Goal: Task Accomplishment & Management: Complete application form

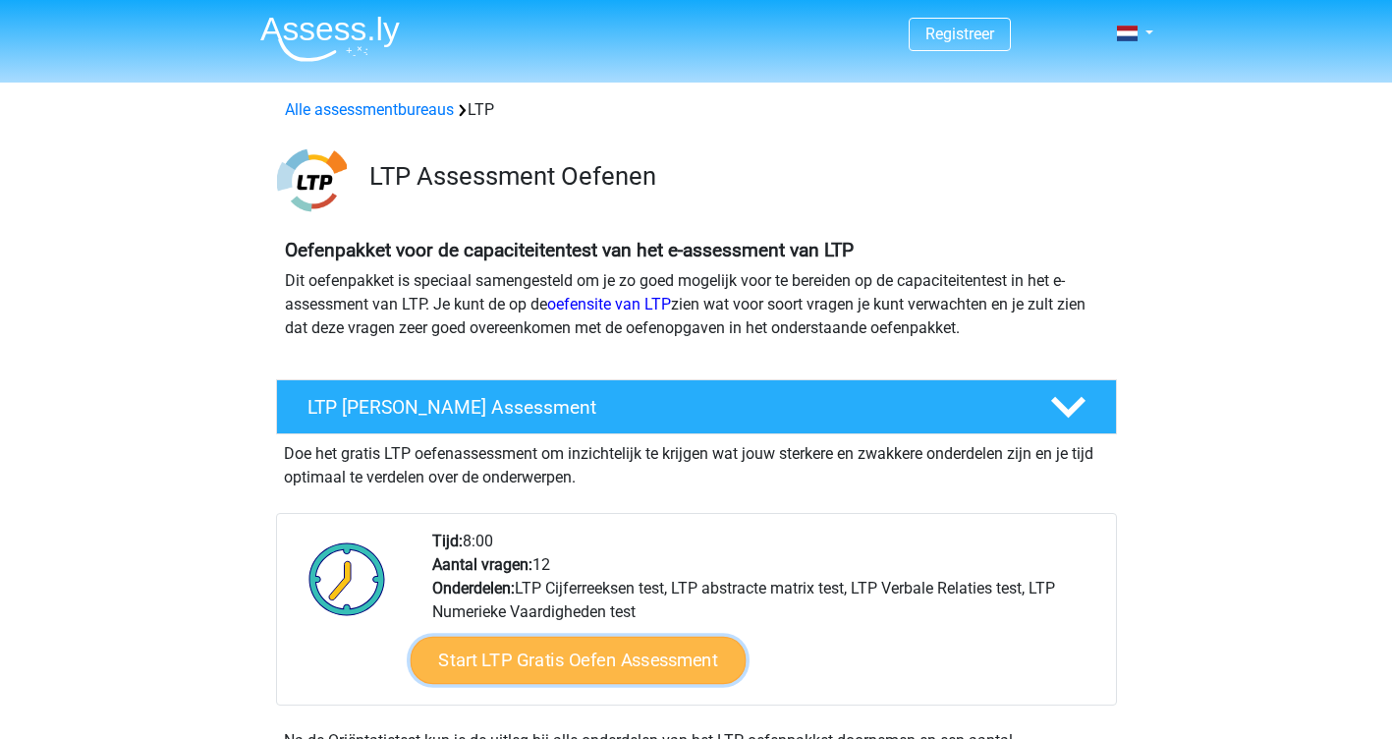
click at [573, 663] on link "Start LTP Gratis Oefen Assessment" at bounding box center [578, 660] width 336 height 47
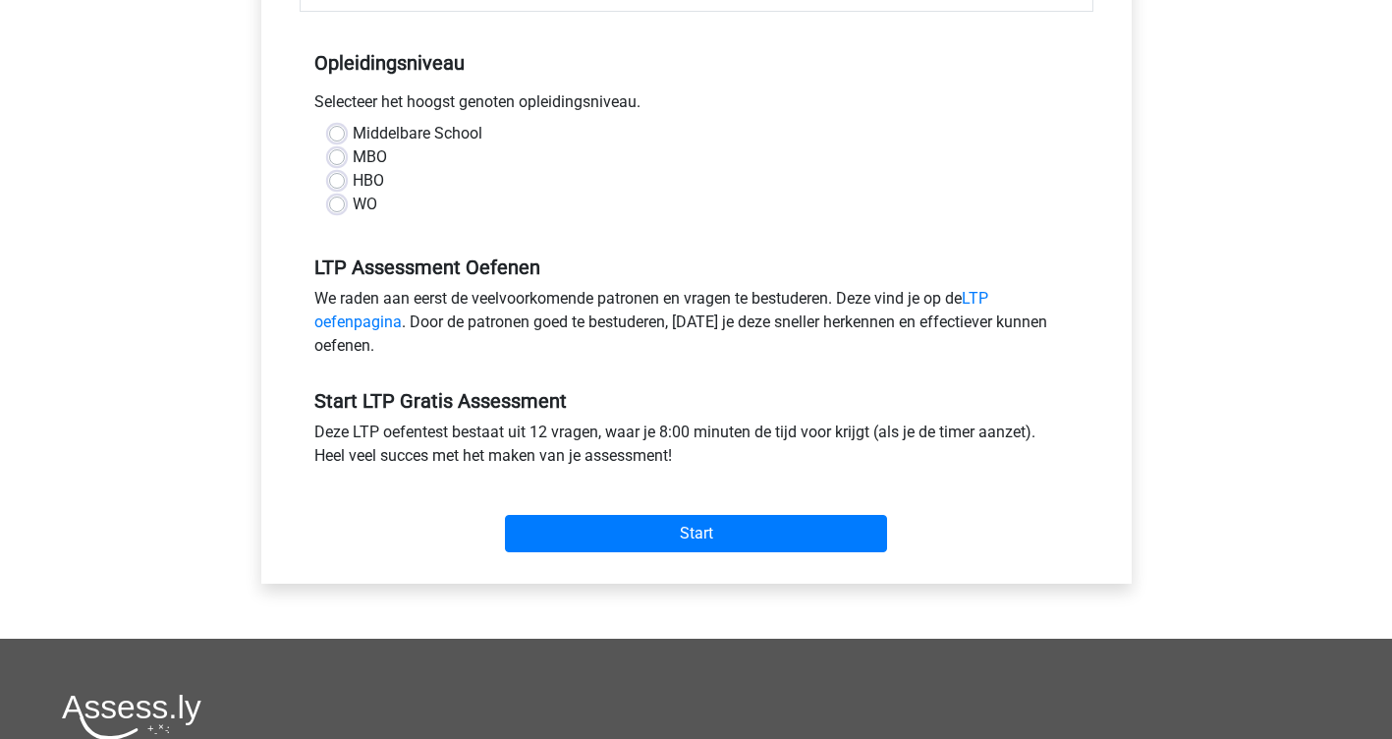
scroll to position [393, 0]
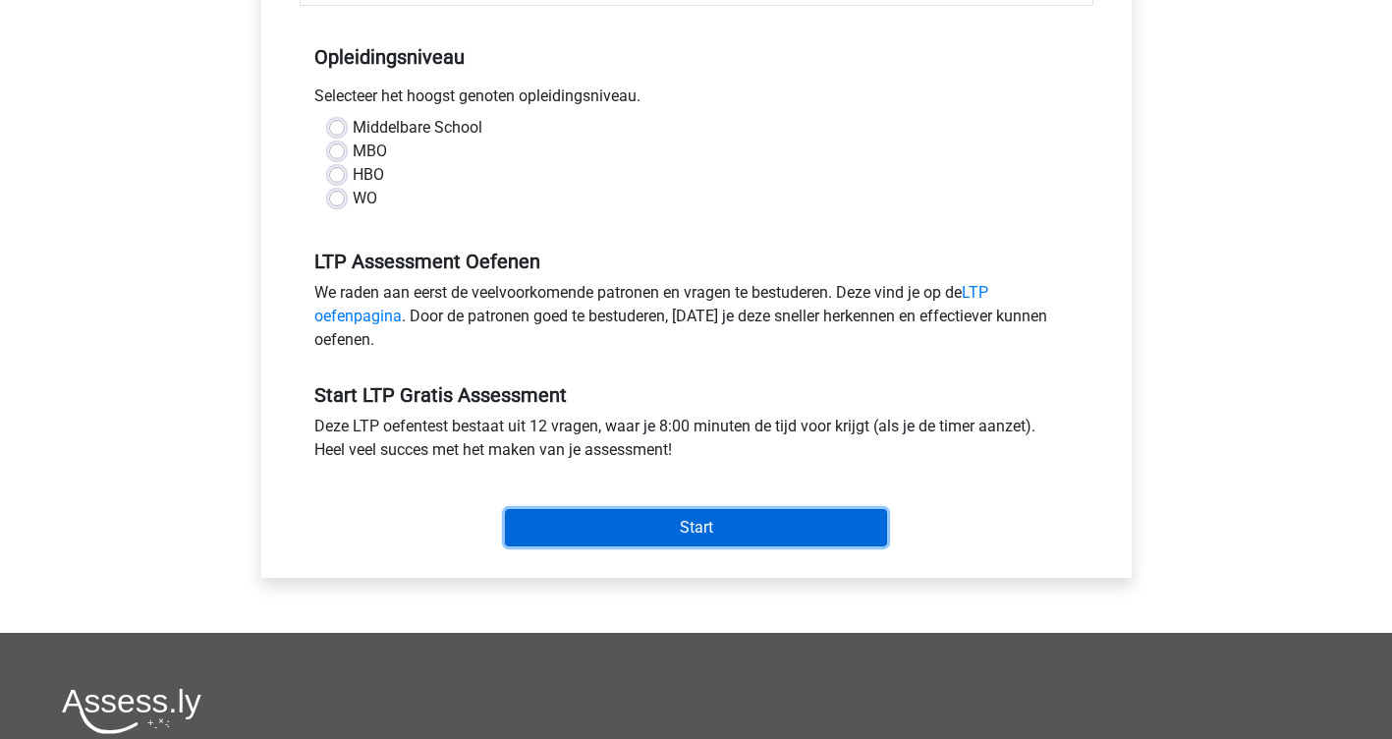
click at [720, 521] on input "Start" at bounding box center [696, 527] width 382 height 37
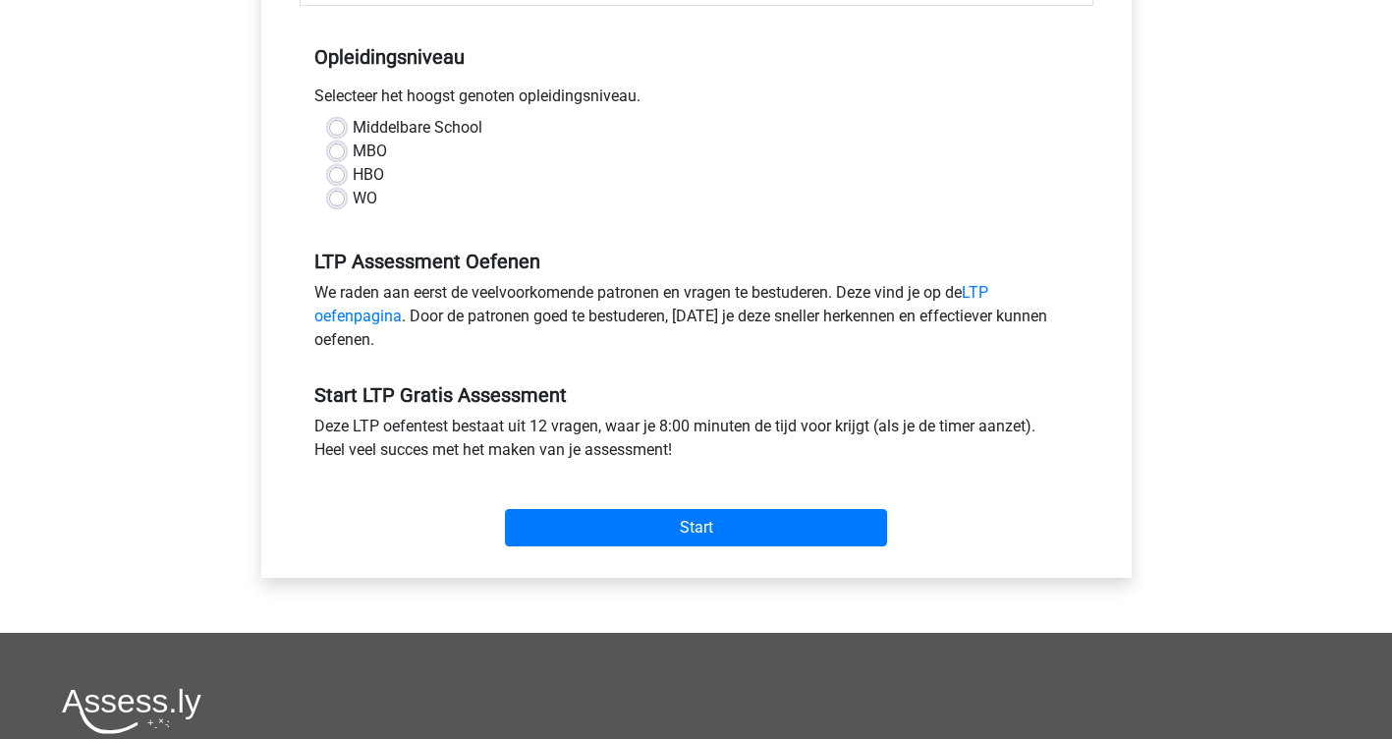
click at [645, 198] on div "WO" at bounding box center [696, 199] width 735 height 24
click at [353, 200] on label "WO" at bounding box center [365, 199] width 25 height 24
click at [340, 200] on input "WO" at bounding box center [337, 197] width 16 height 20
radio input "true"
click at [353, 130] on label "Middelbare School" at bounding box center [418, 128] width 130 height 24
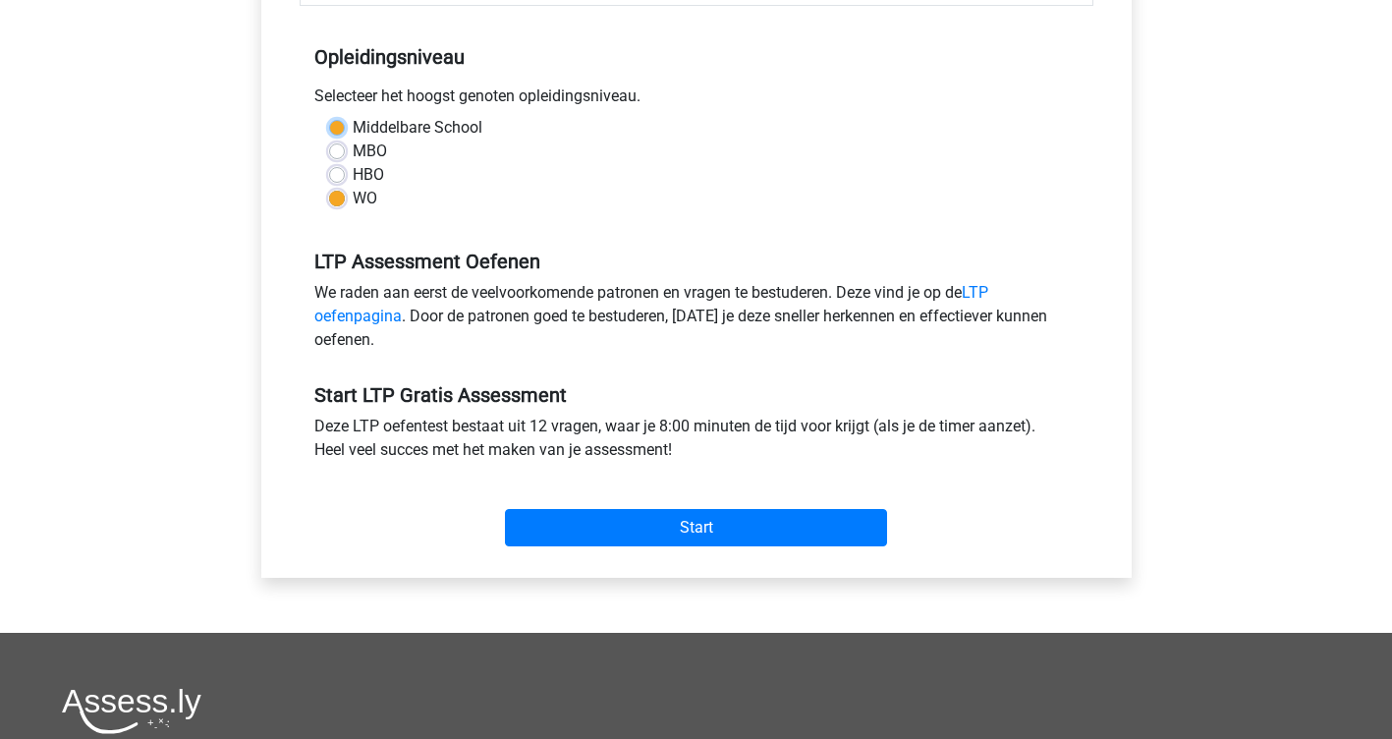
click at [335, 130] on input "Middelbare School" at bounding box center [337, 126] width 16 height 20
radio input "true"
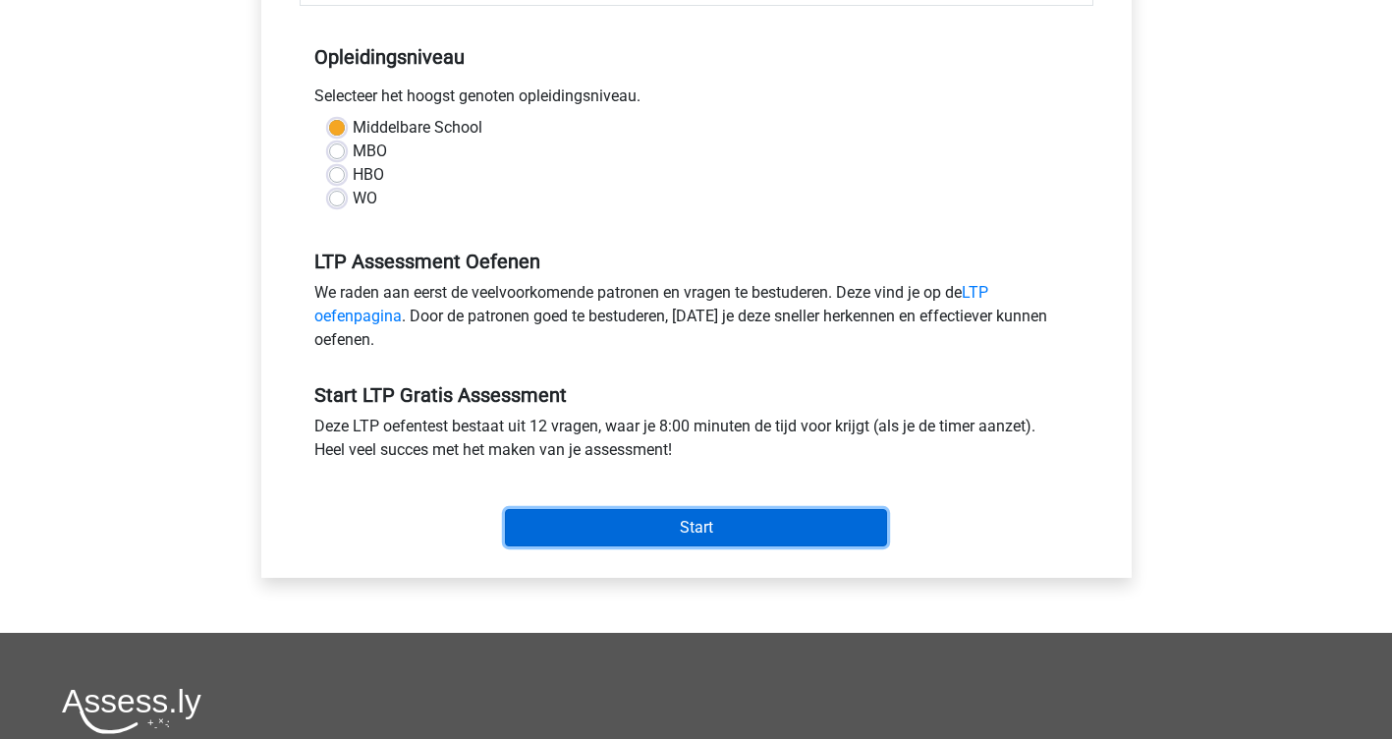
click at [689, 538] on input "Start" at bounding box center [696, 527] width 382 height 37
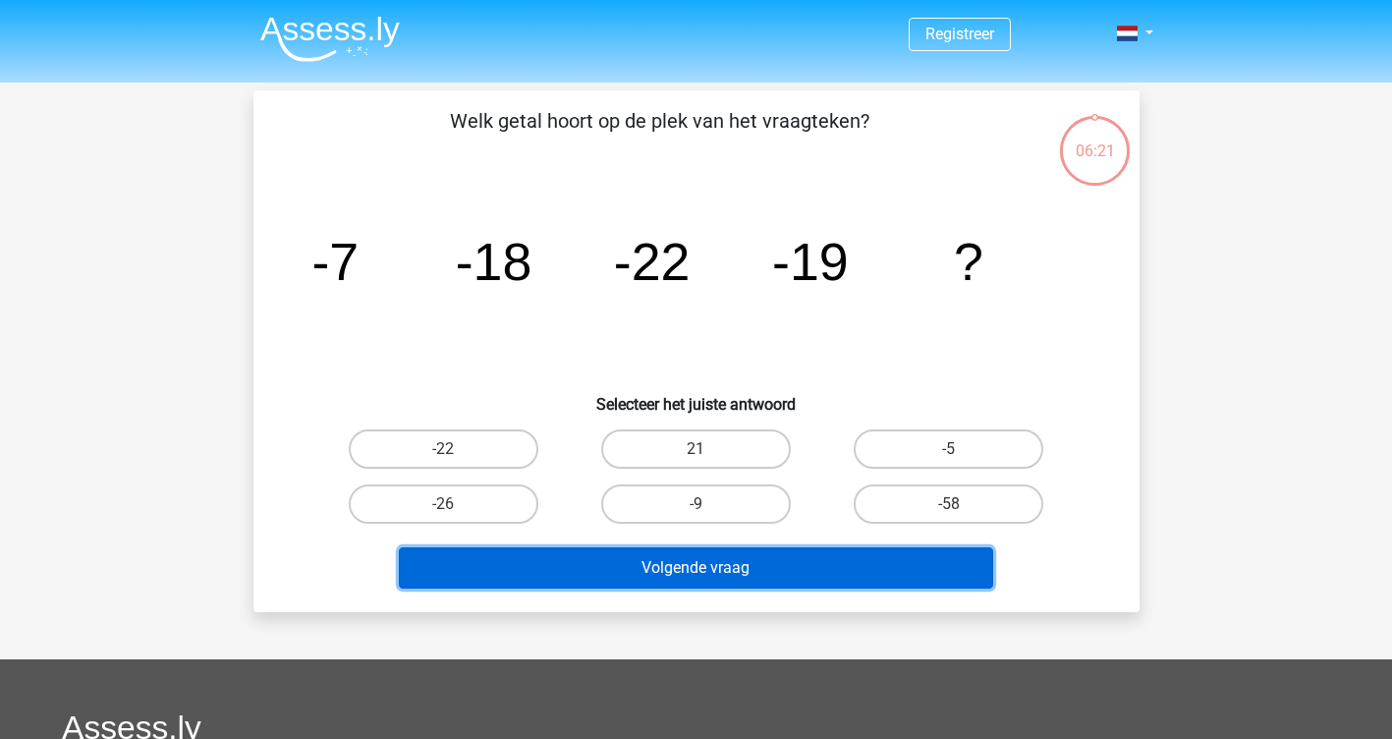
click at [777, 569] on button "Volgende vraag" at bounding box center [696, 567] width 595 height 41
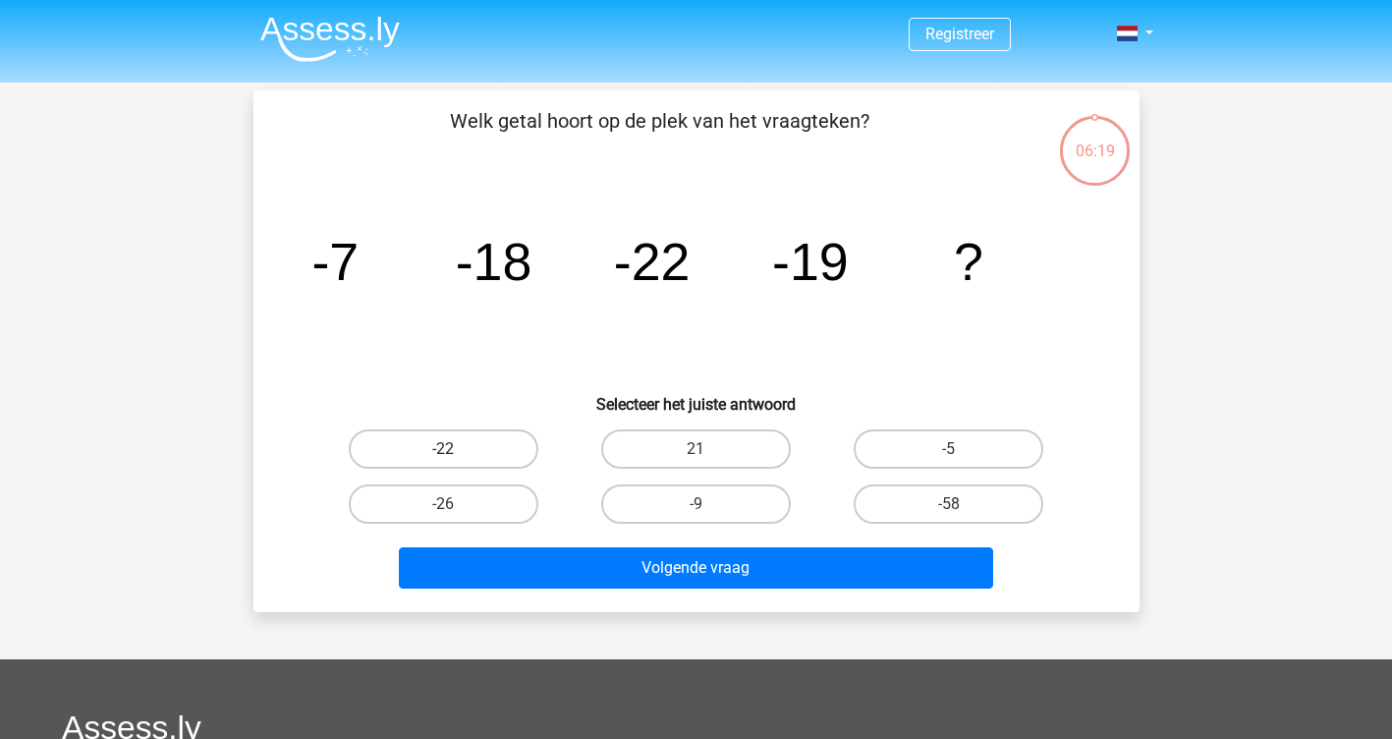
click at [458, 448] on label "-22" at bounding box center [444, 448] width 190 height 39
click at [456, 449] on input "-22" at bounding box center [449, 455] width 13 height 13
radio input "true"
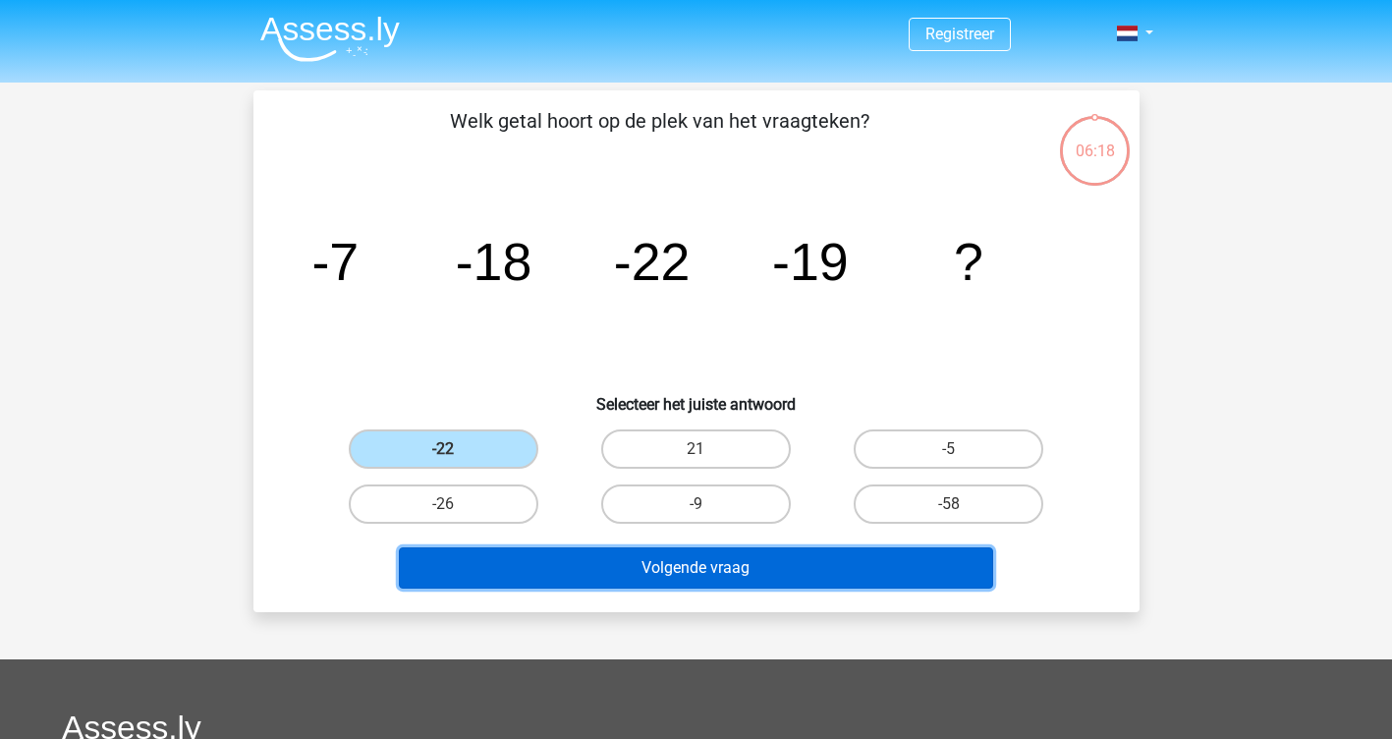
click at [694, 558] on button "Volgende vraag" at bounding box center [696, 567] width 595 height 41
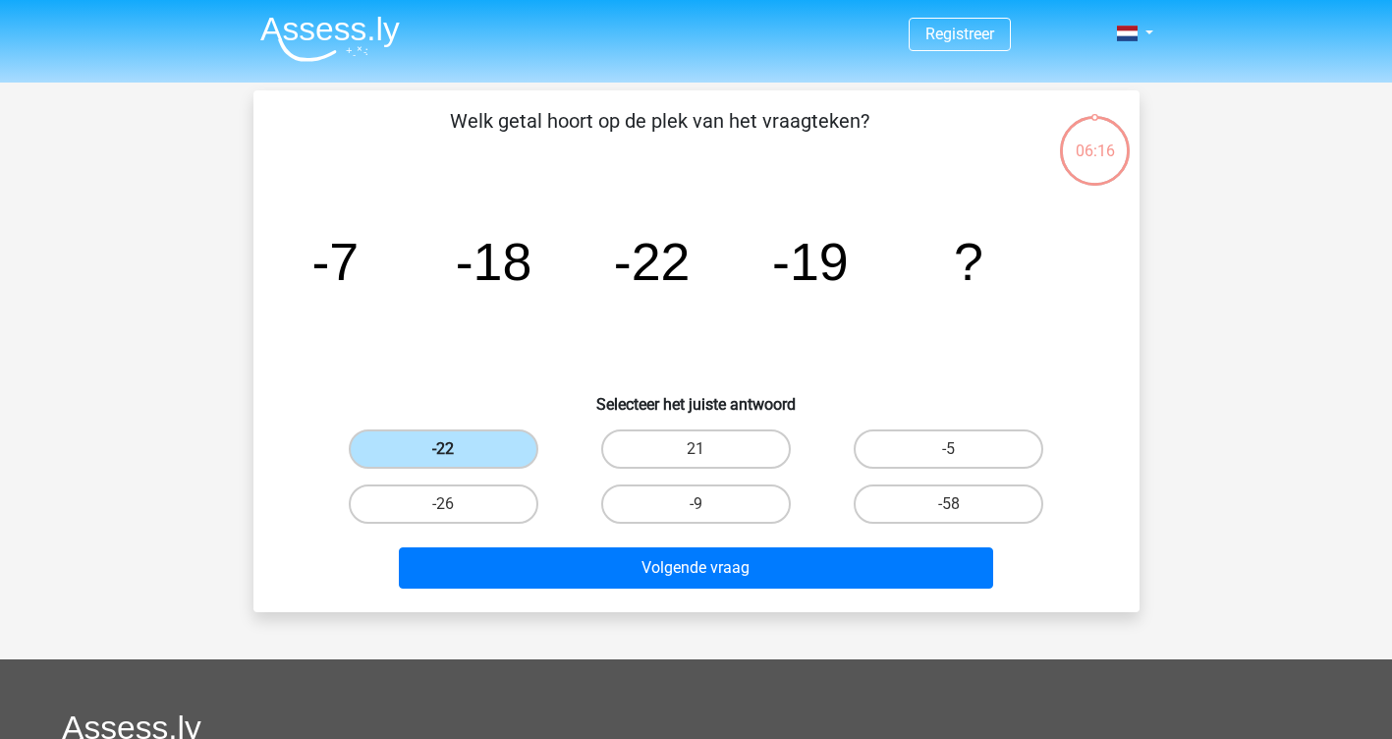
click at [444, 443] on label "-22" at bounding box center [444, 448] width 190 height 39
click at [444, 449] on input "-22" at bounding box center [449, 455] width 13 height 13
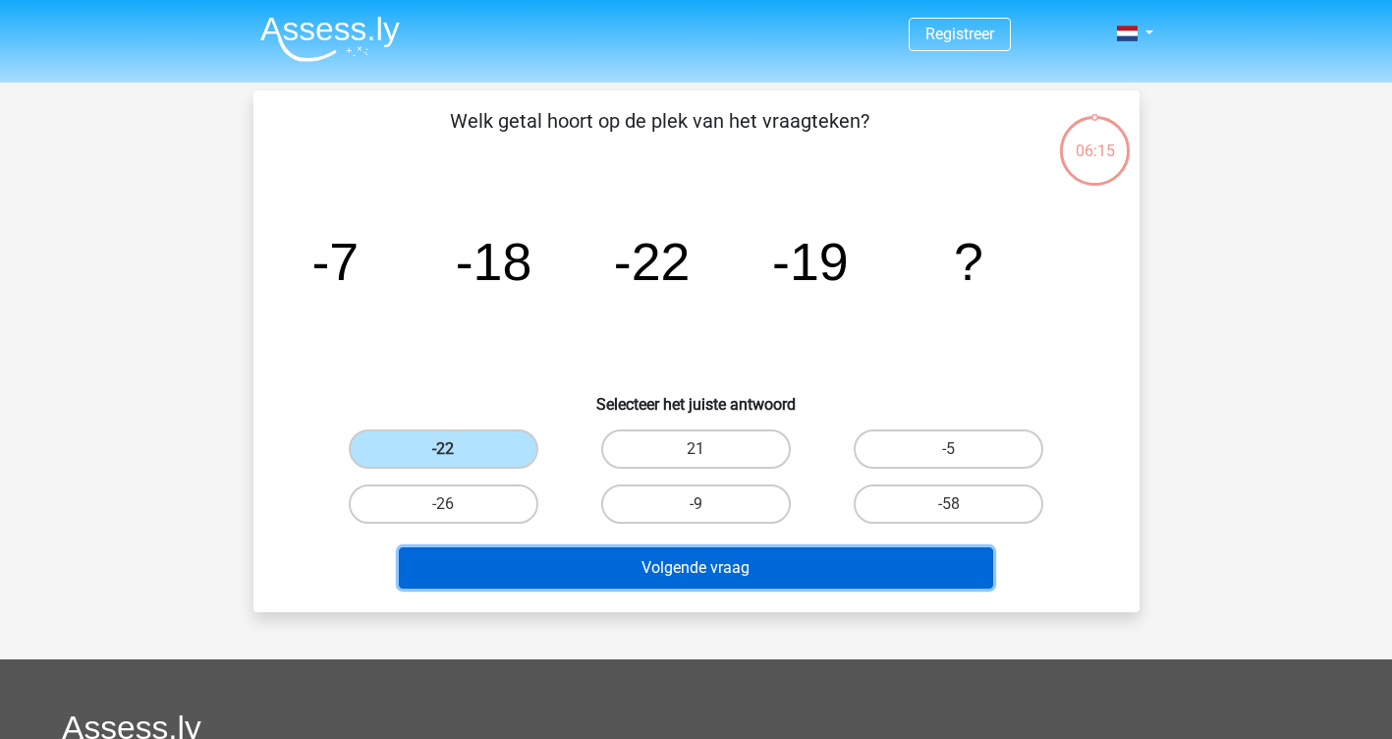
click at [702, 567] on button "Volgende vraag" at bounding box center [696, 567] width 595 height 41
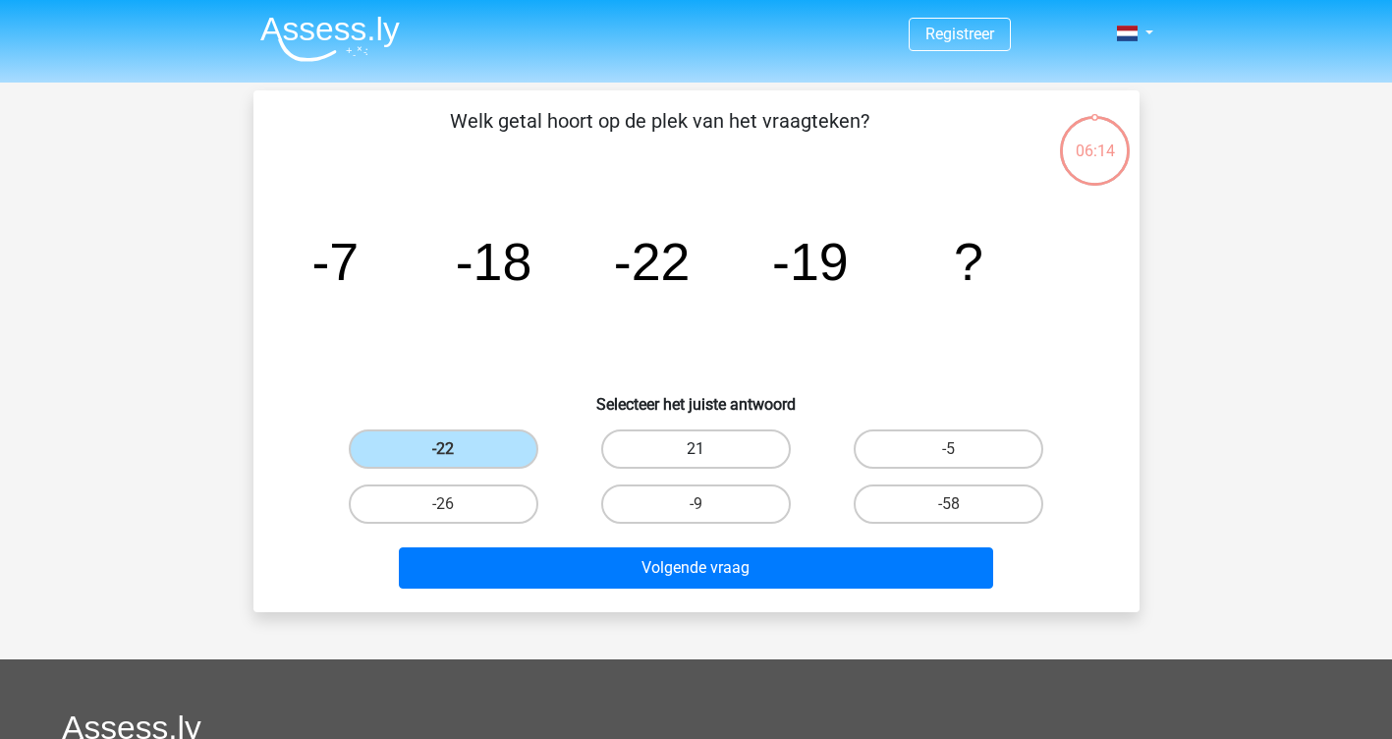
click at [667, 443] on label "21" at bounding box center [696, 448] width 190 height 39
click at [696, 449] on input "21" at bounding box center [702, 455] width 13 height 13
radio input "true"
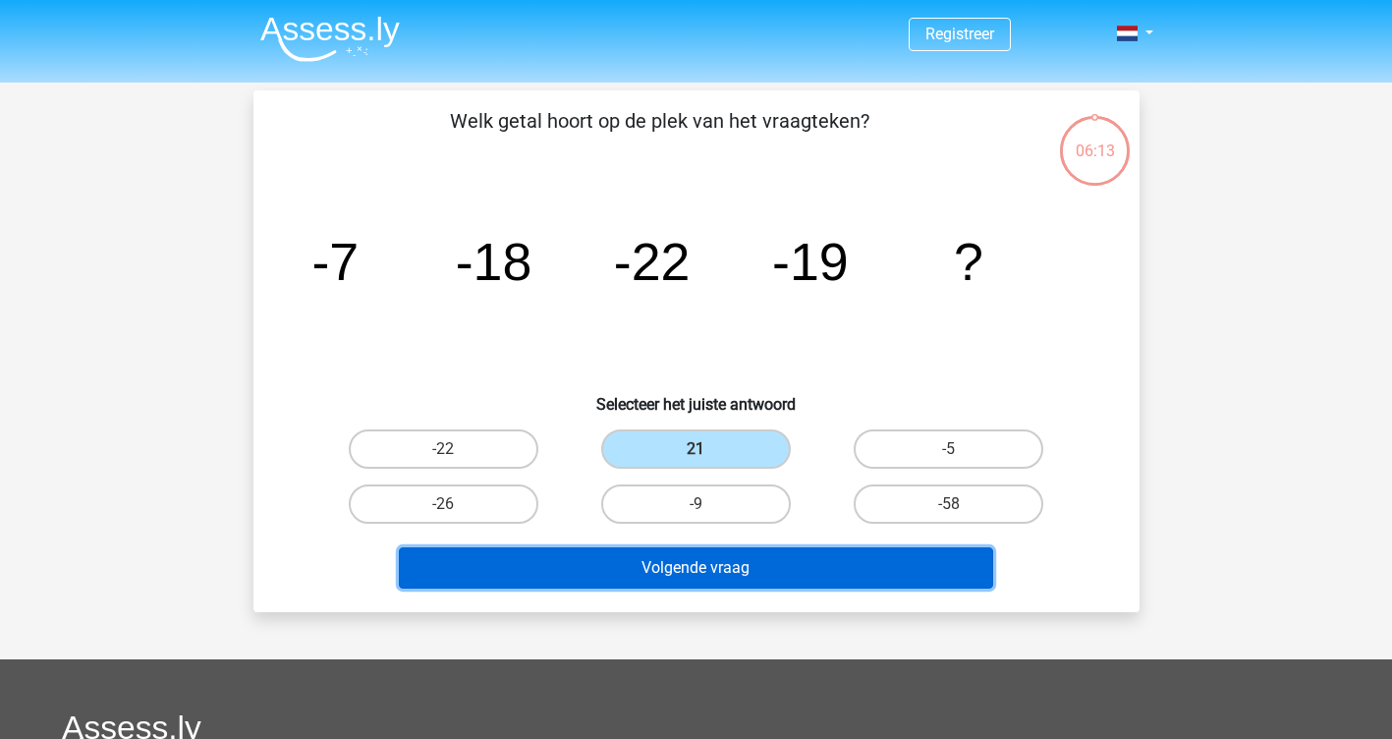
click at [718, 563] on button "Volgende vraag" at bounding box center [696, 567] width 595 height 41
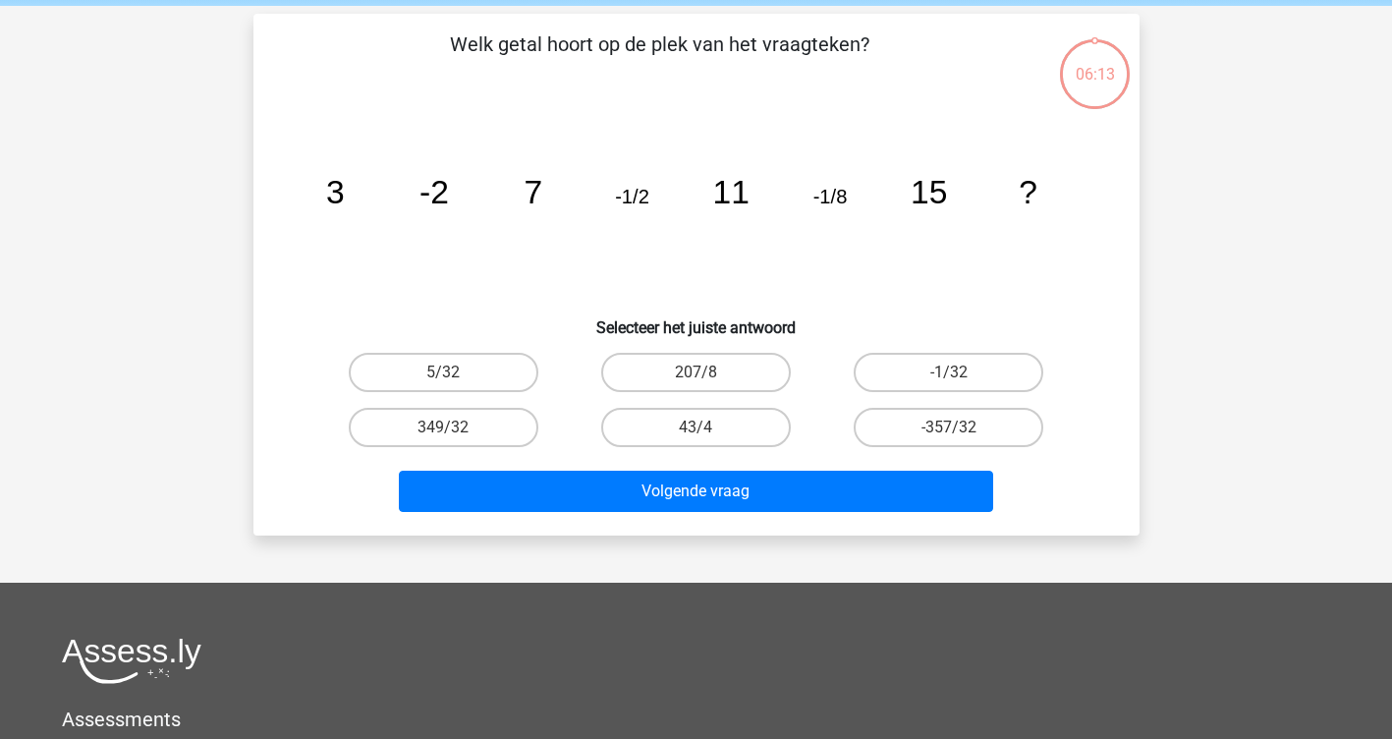
scroll to position [90, 0]
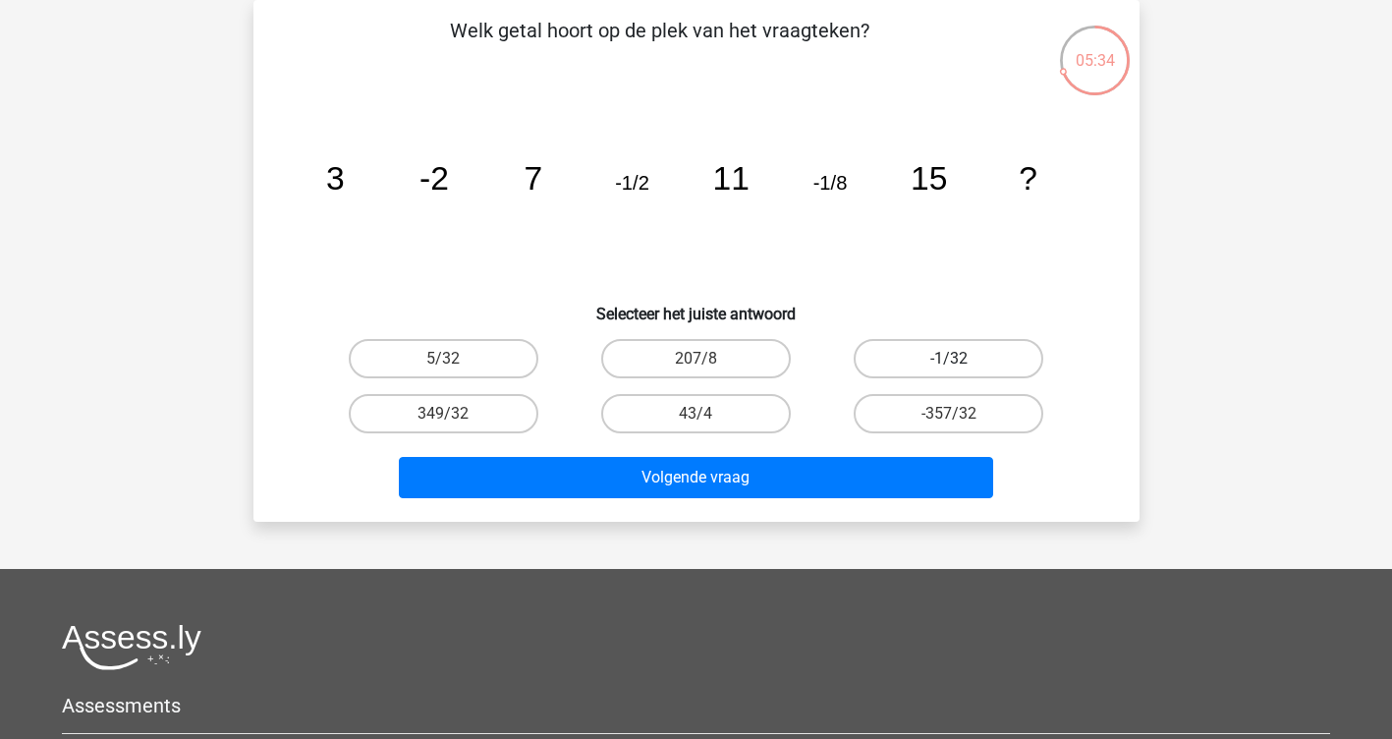
click at [943, 352] on label "-1/32" at bounding box center [949, 358] width 190 height 39
click at [949, 359] on input "-1/32" at bounding box center [955, 365] width 13 height 13
radio input "true"
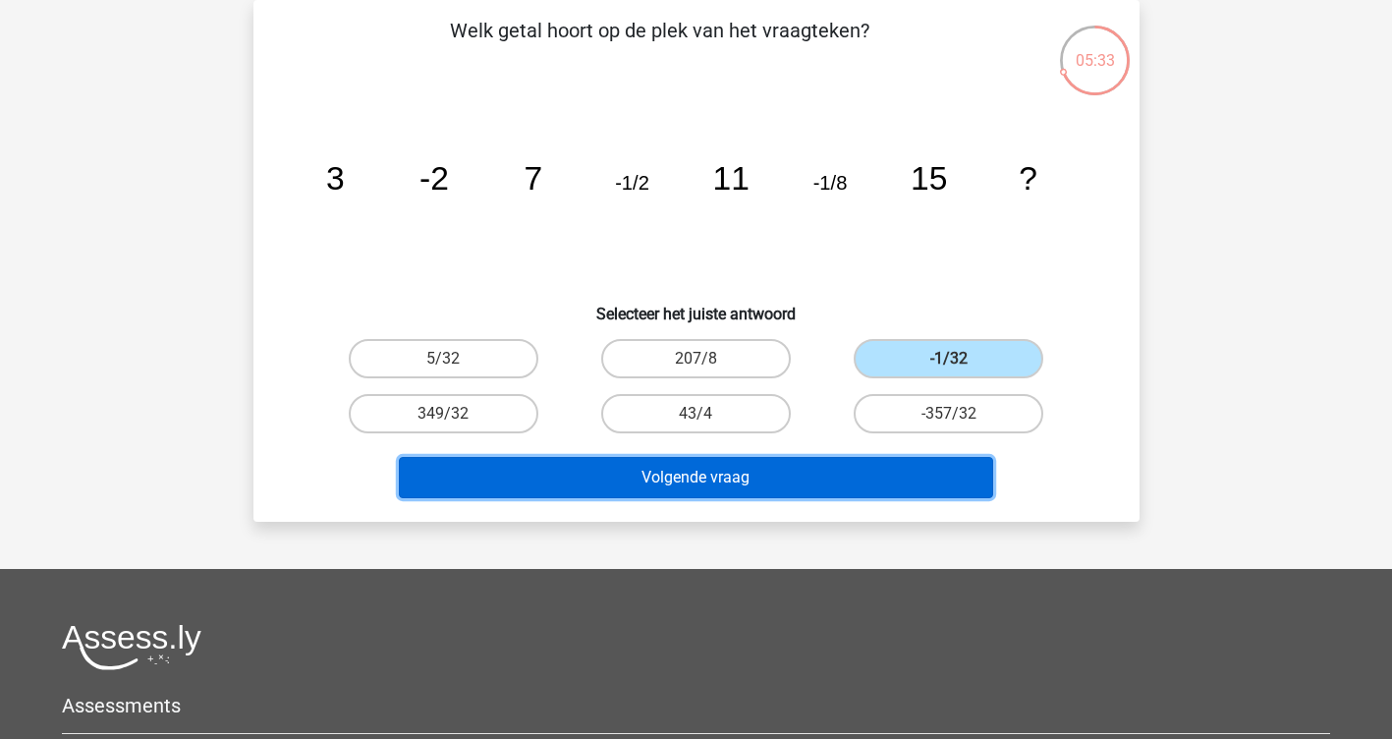
click at [790, 487] on button "Volgende vraag" at bounding box center [696, 477] width 595 height 41
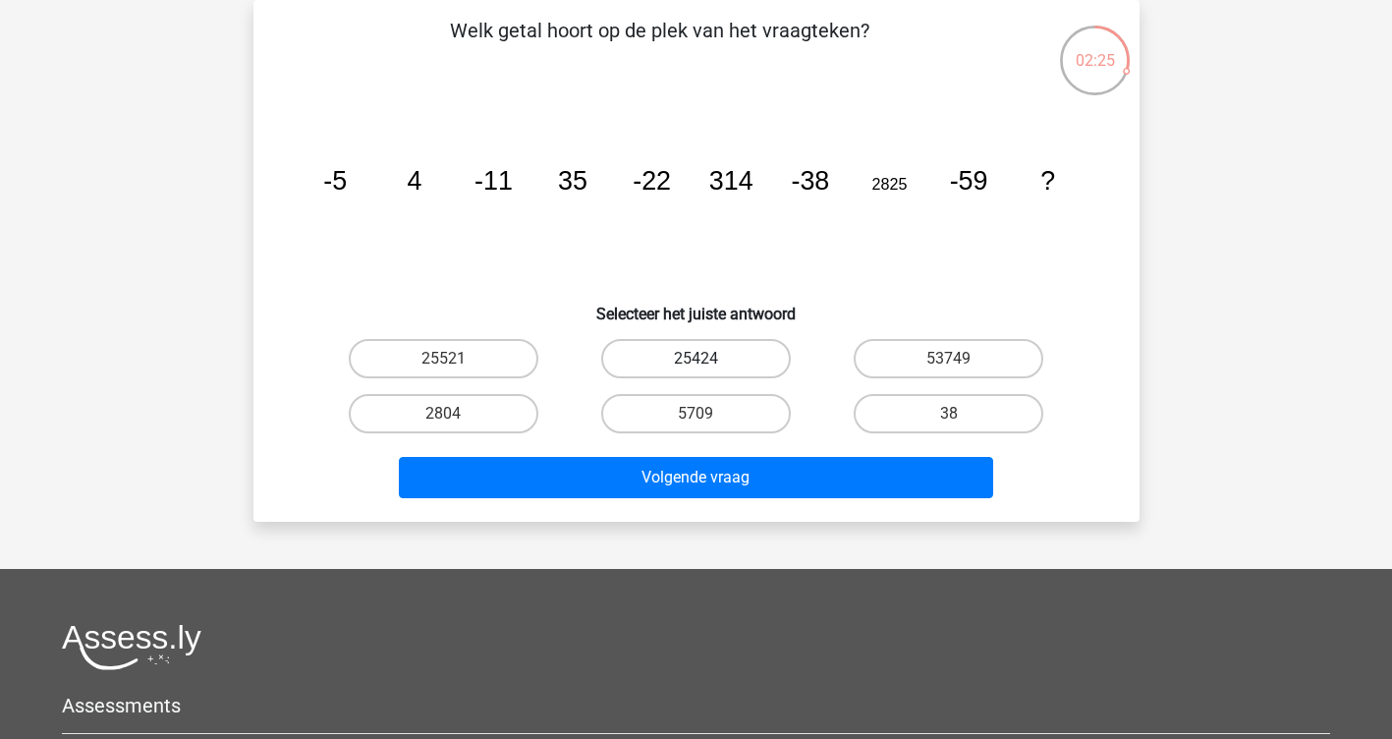
click at [722, 352] on label "25424" at bounding box center [696, 358] width 190 height 39
click at [708, 359] on input "25424" at bounding box center [702, 365] width 13 height 13
radio input "true"
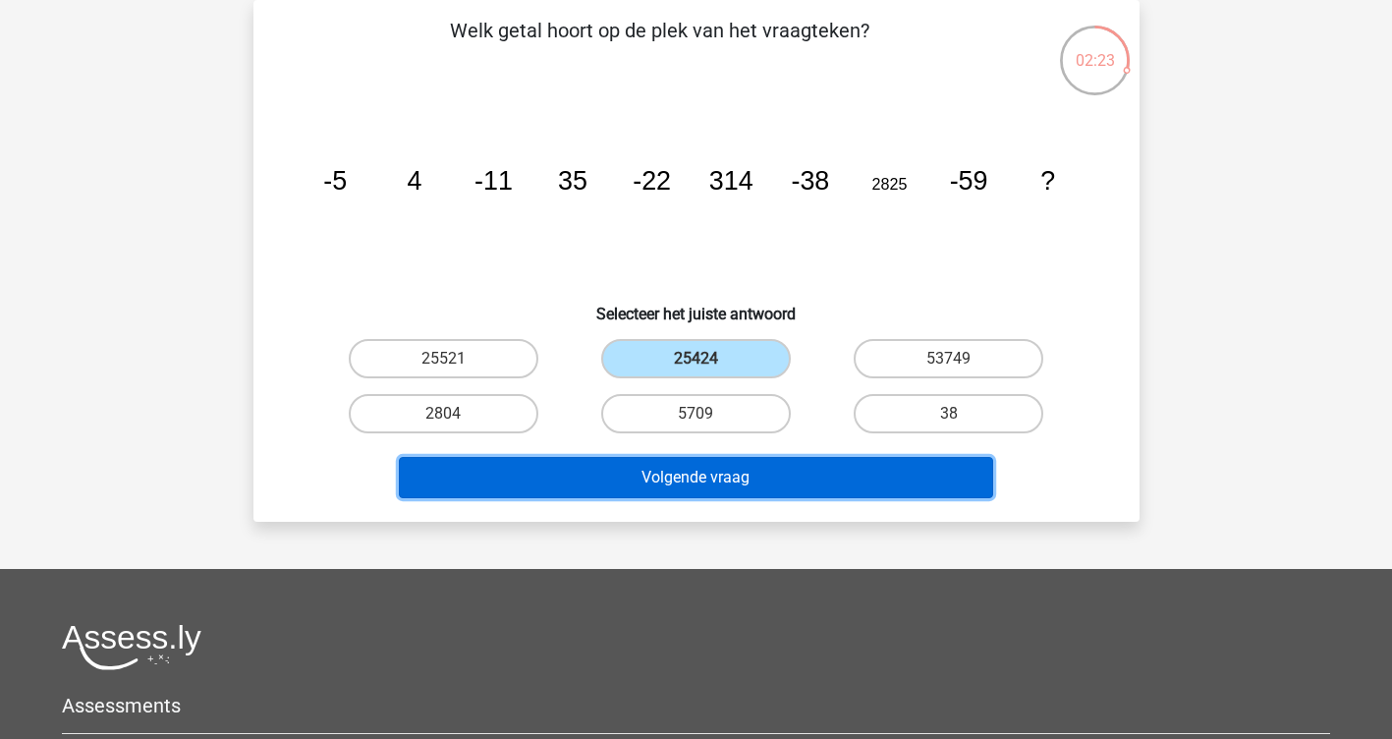
click at [721, 477] on button "Volgende vraag" at bounding box center [696, 477] width 595 height 41
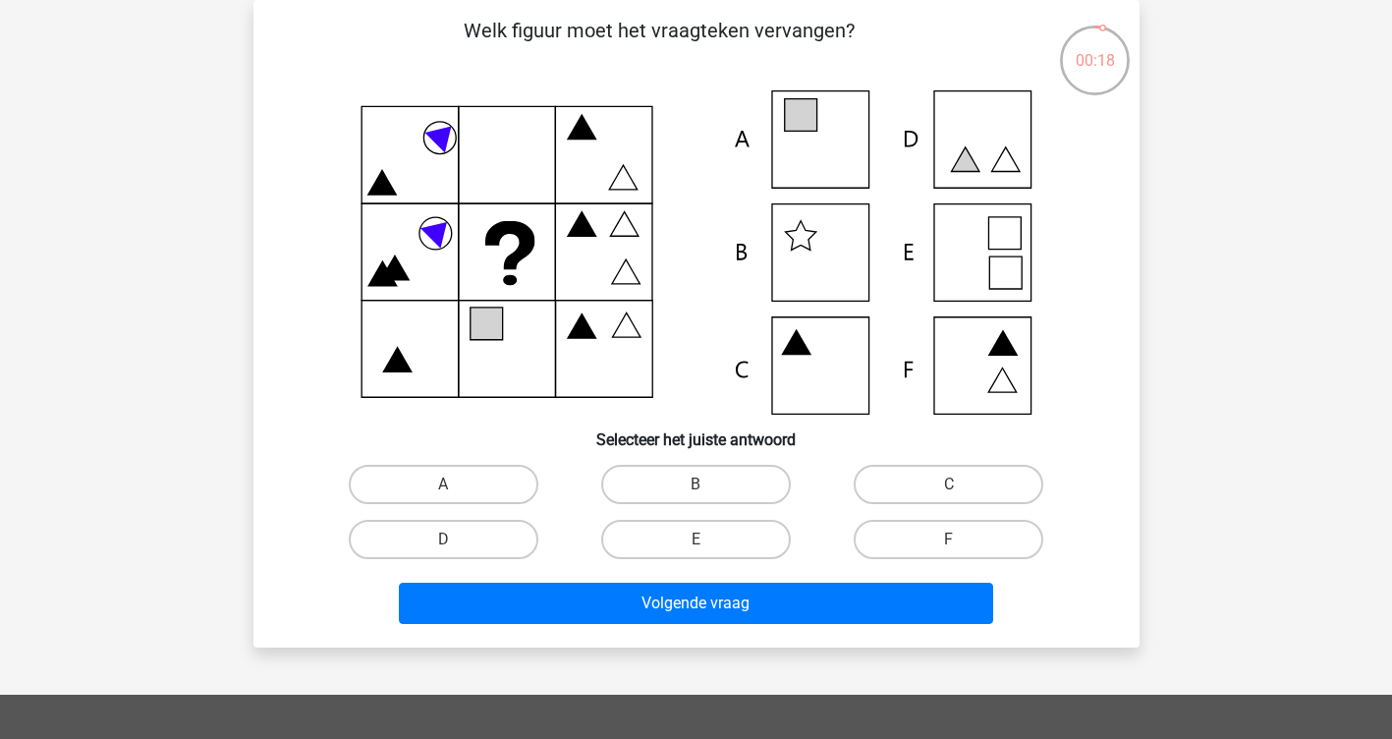
click at [984, 250] on icon at bounding box center [697, 252] width 792 height 324
click at [733, 540] on label "E" at bounding box center [696, 539] width 190 height 39
click at [708, 540] on input "E" at bounding box center [702, 545] width 13 height 13
radio input "true"
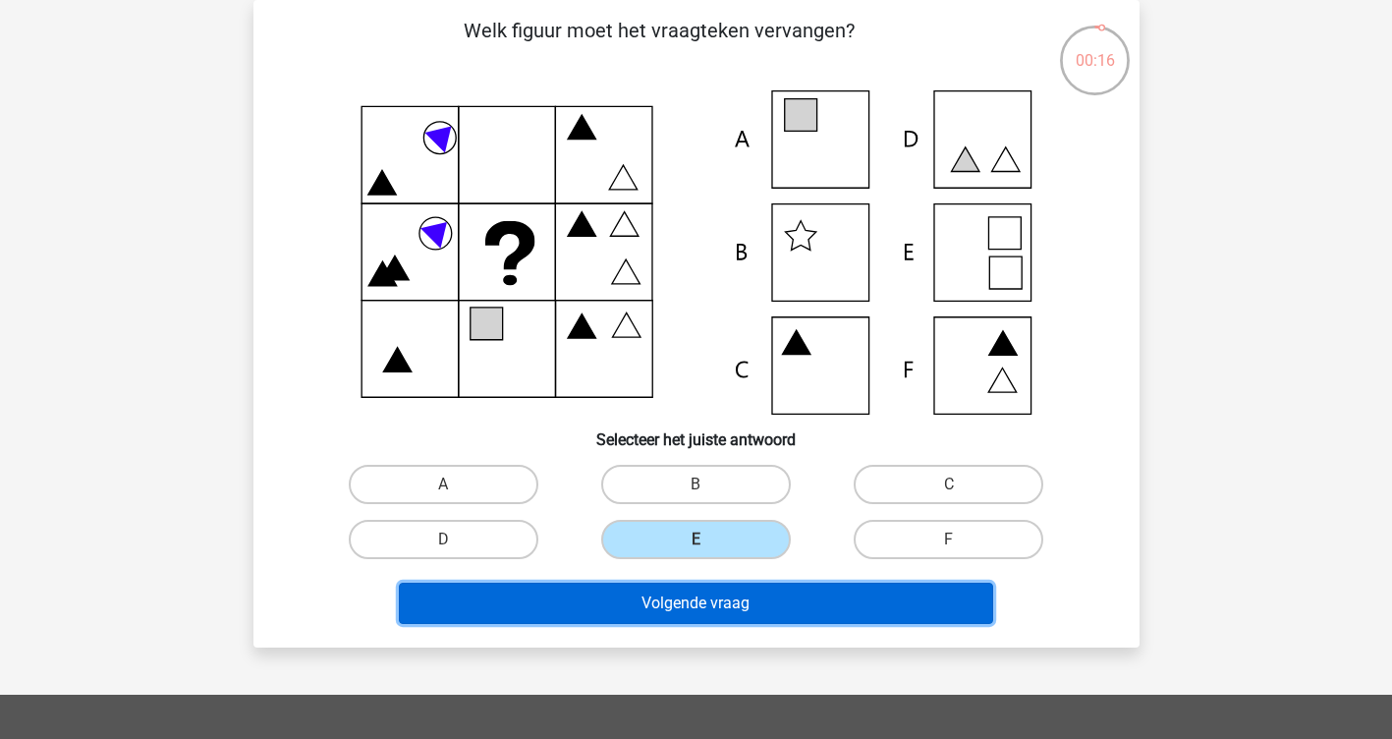
click at [723, 598] on button "Volgende vraag" at bounding box center [696, 603] width 595 height 41
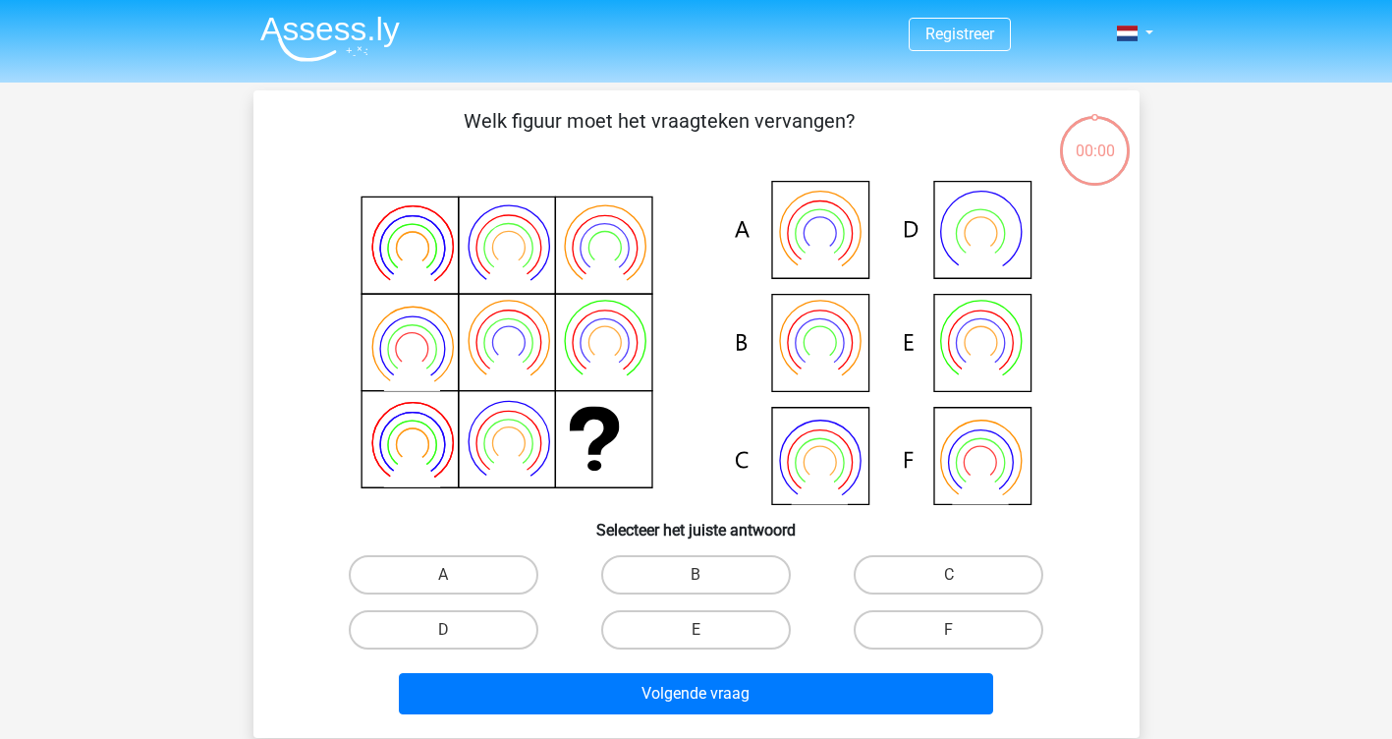
scroll to position [90, 0]
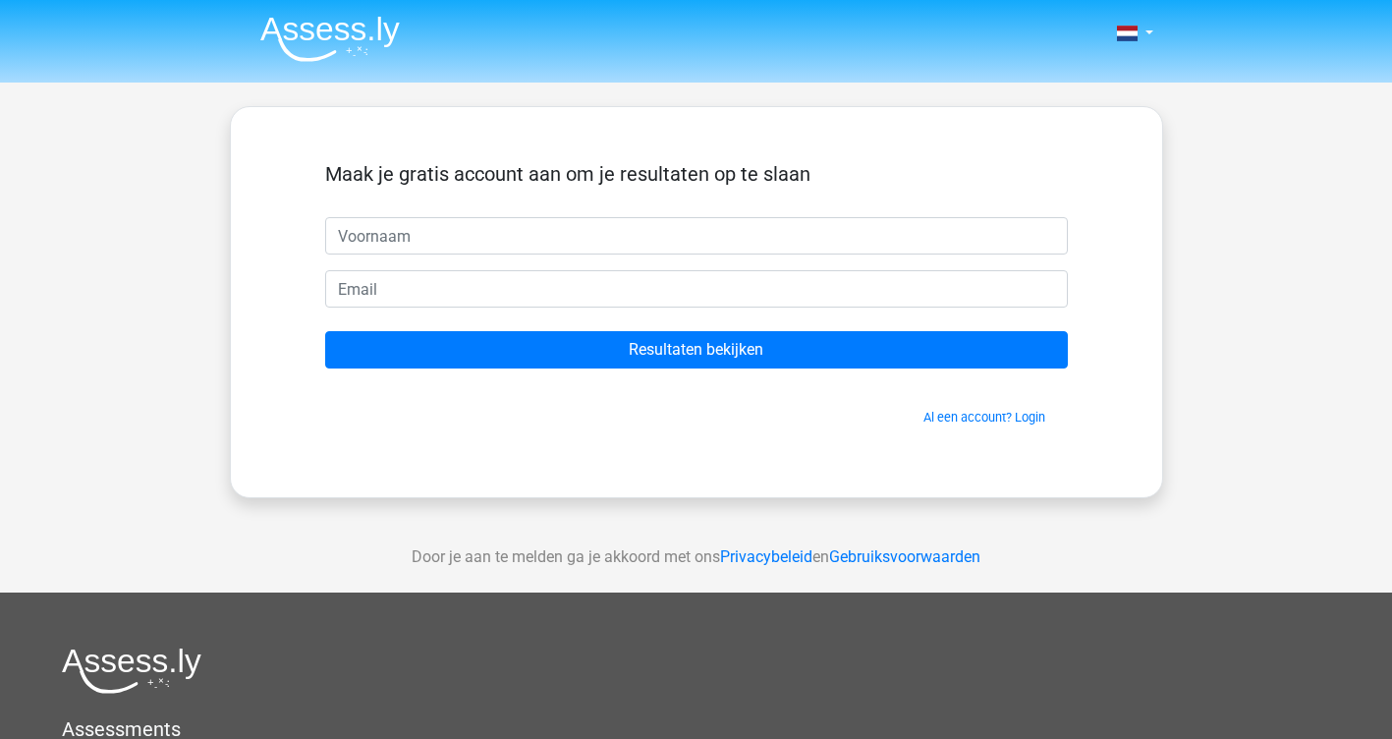
click at [416, 239] on input "text" at bounding box center [696, 235] width 743 height 37
type input "kristof"
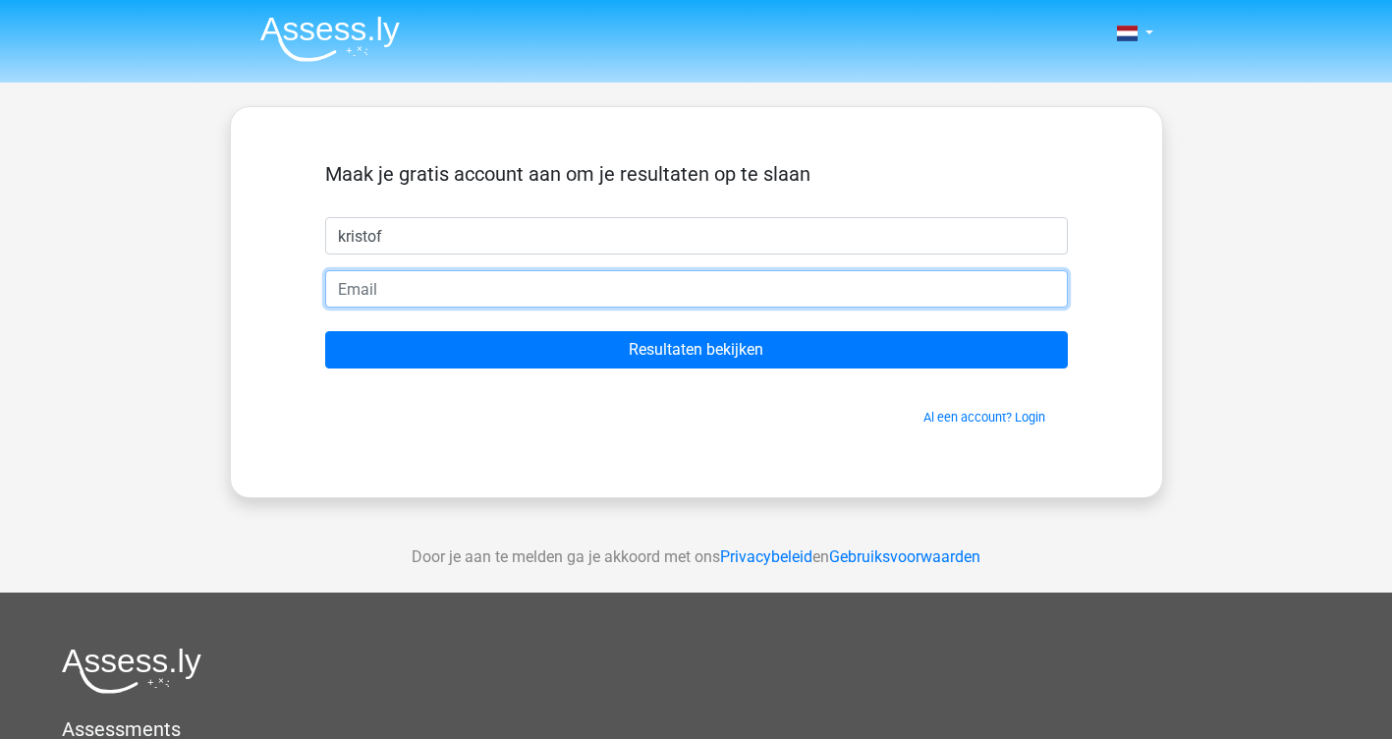
click at [395, 300] on input "email" at bounding box center [696, 288] width 743 height 37
type input "[EMAIL_ADDRESS][DOMAIN_NAME]"
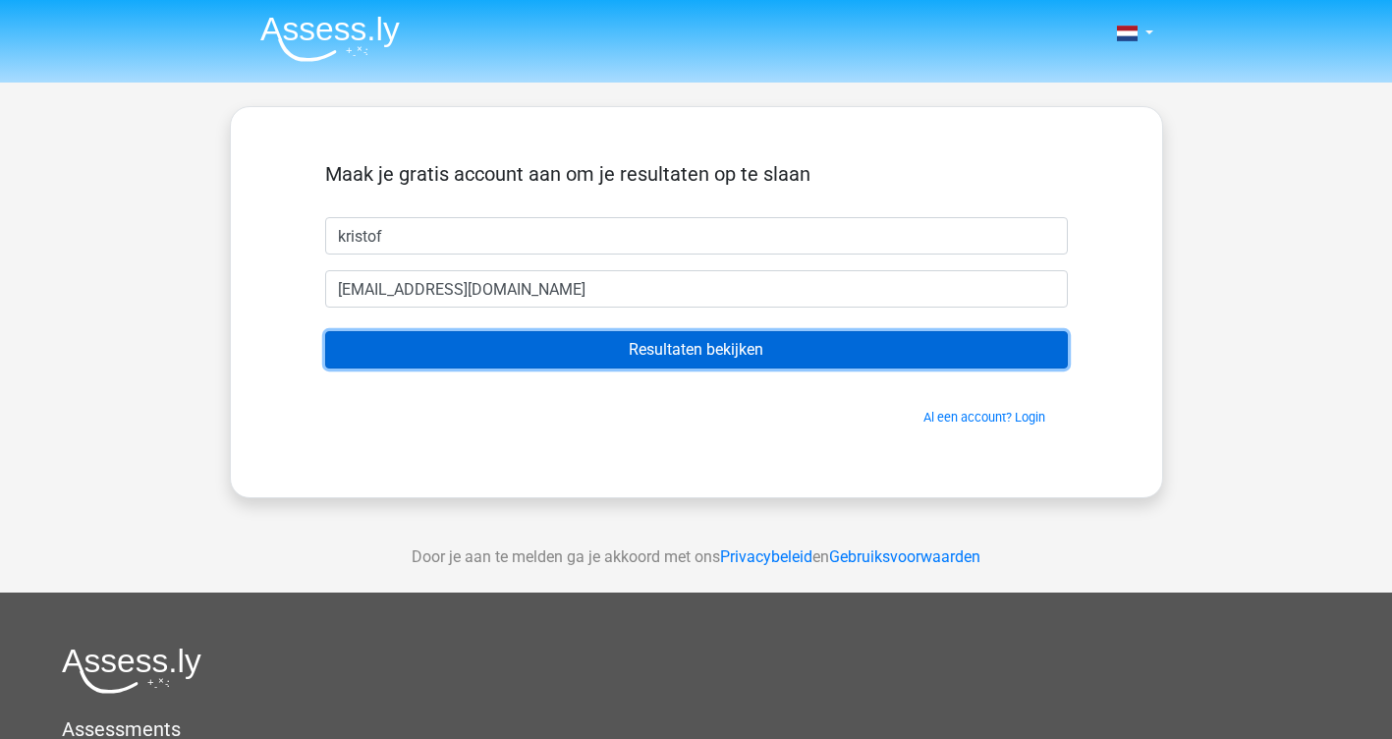
click at [677, 348] on input "Resultaten bekijken" at bounding box center [696, 349] width 743 height 37
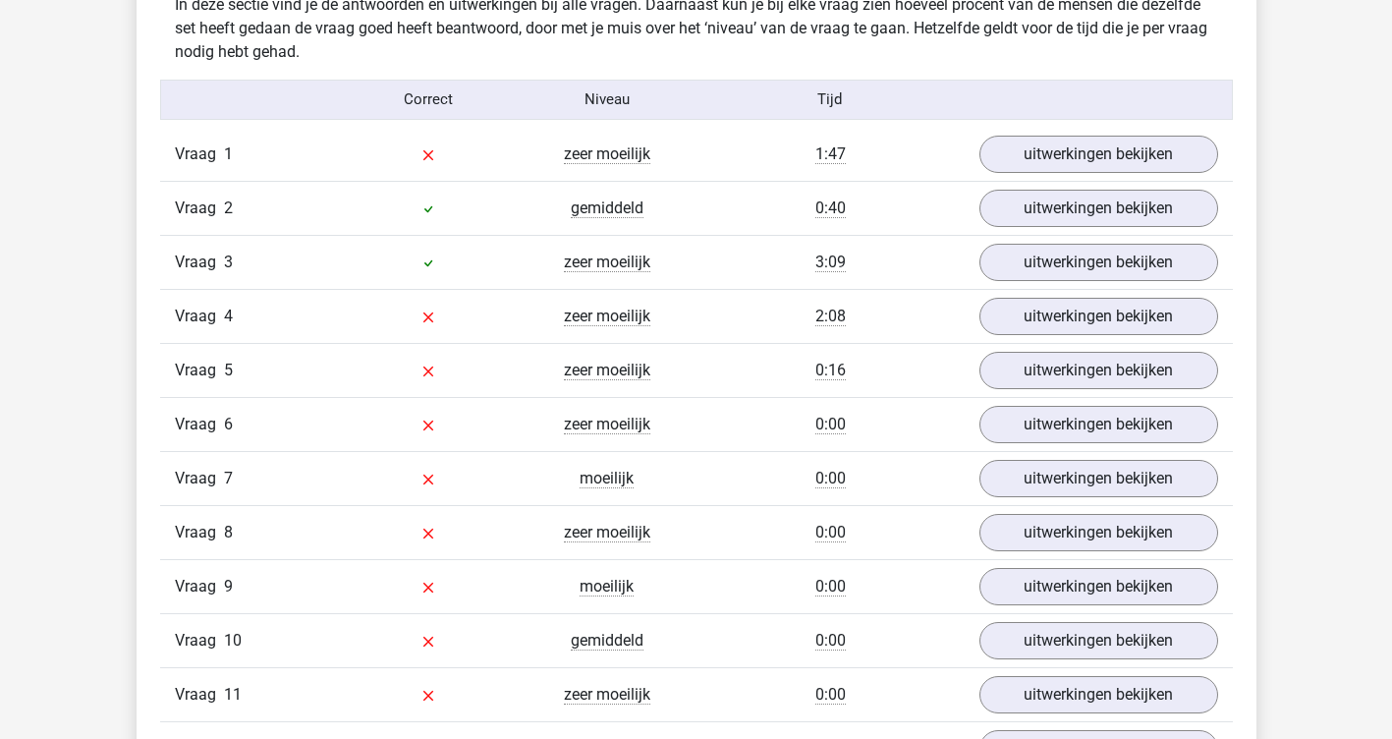
scroll to position [2064, 0]
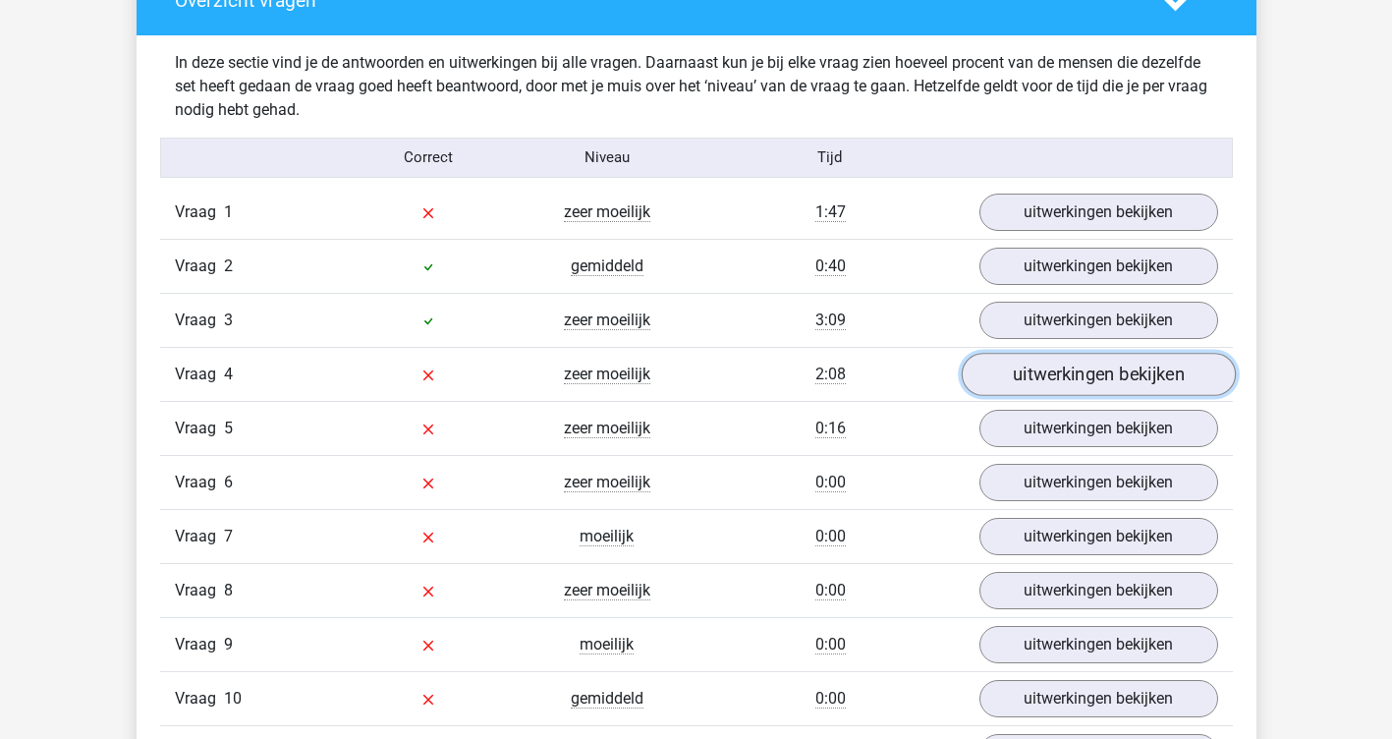
click at [1047, 377] on link "uitwerkingen bekijken" at bounding box center [1098, 374] width 274 height 43
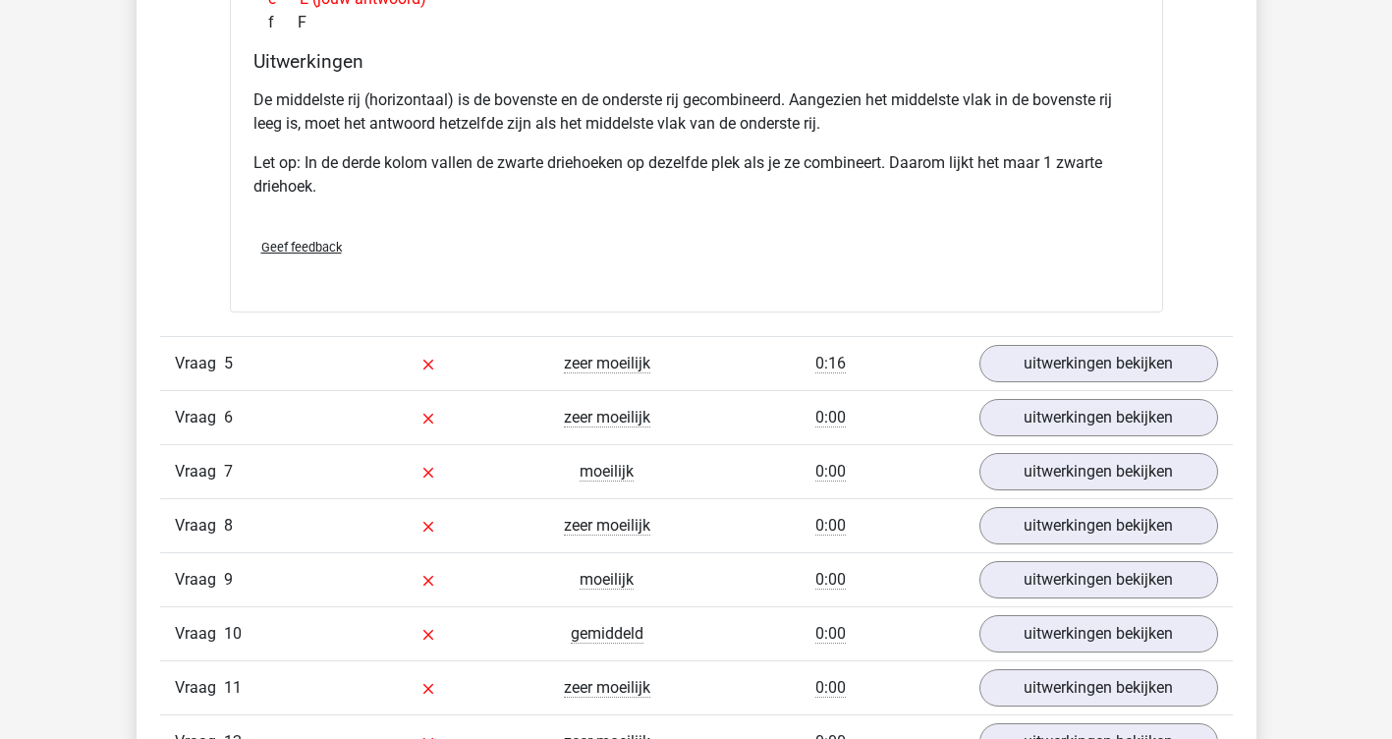
scroll to position [3046, 0]
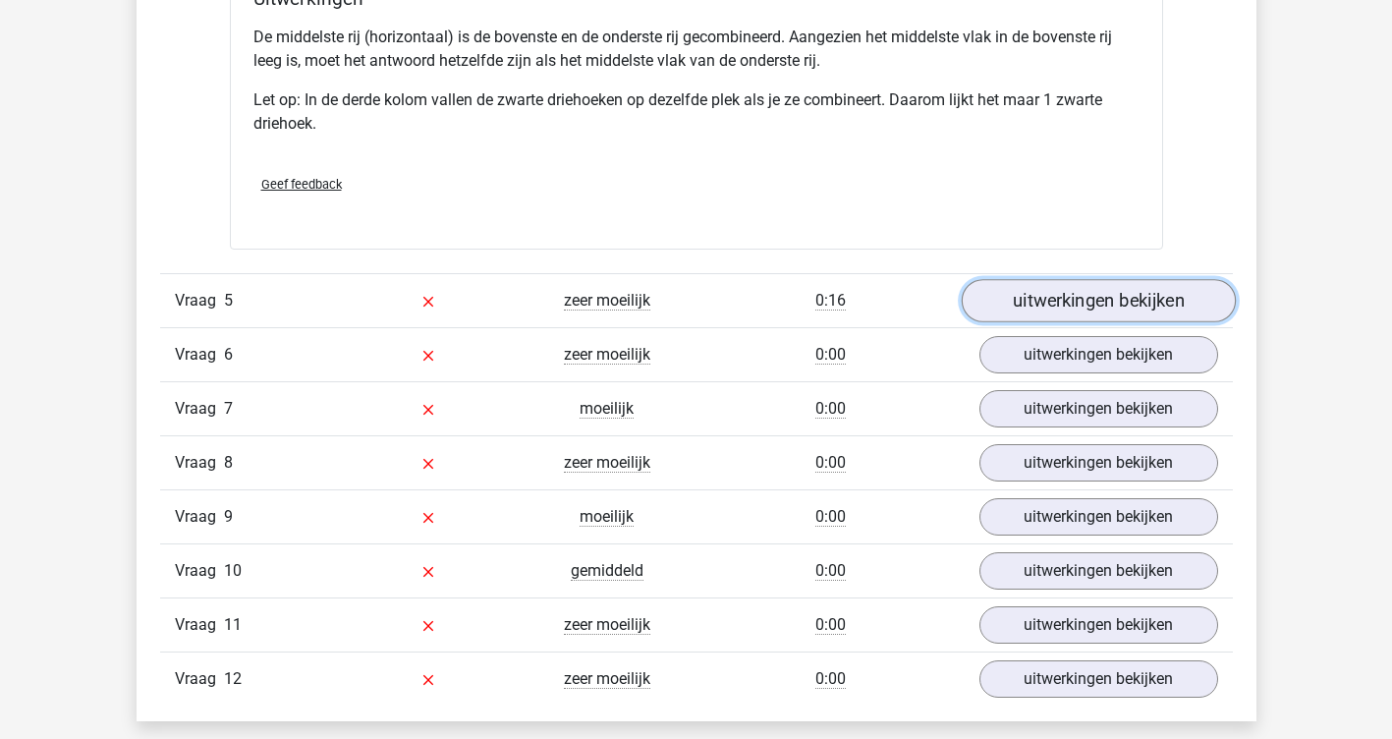
click at [1092, 297] on link "uitwerkingen bekijken" at bounding box center [1098, 300] width 274 height 43
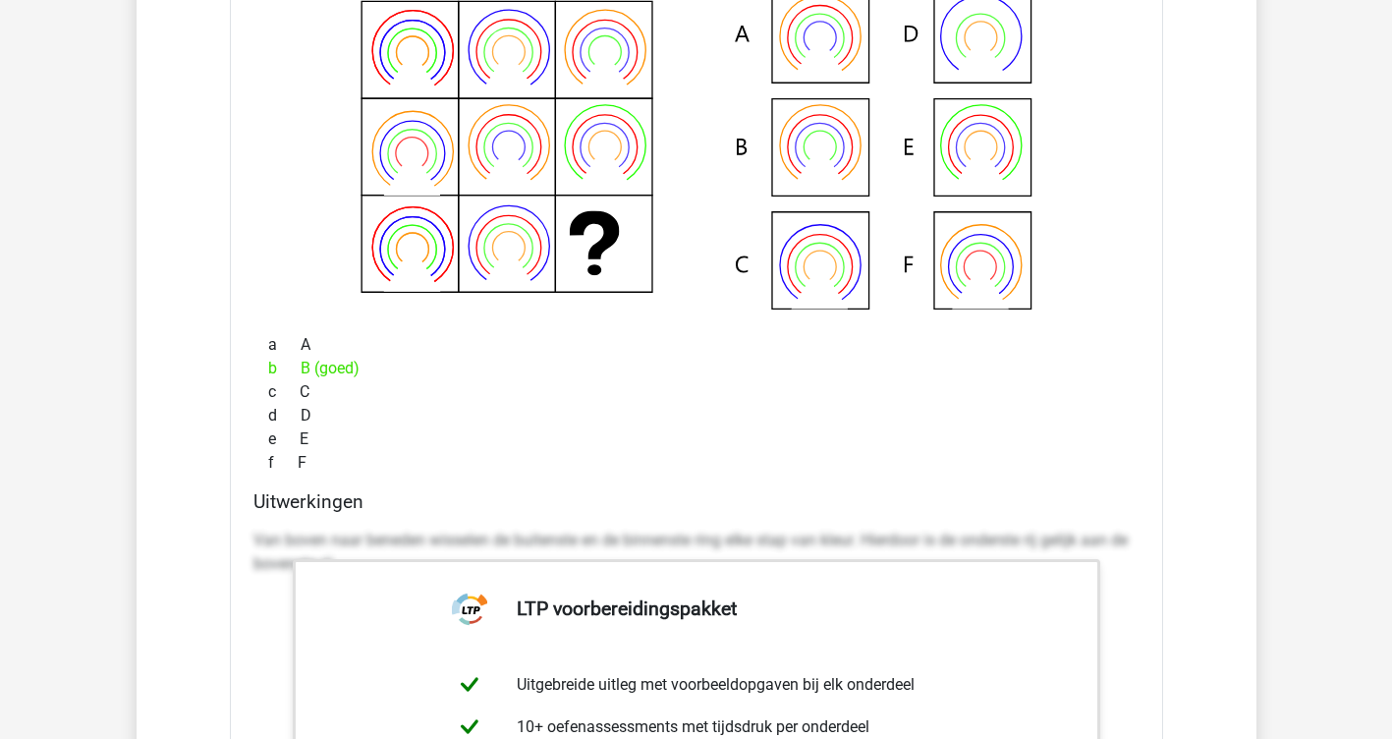
scroll to position [3439, 0]
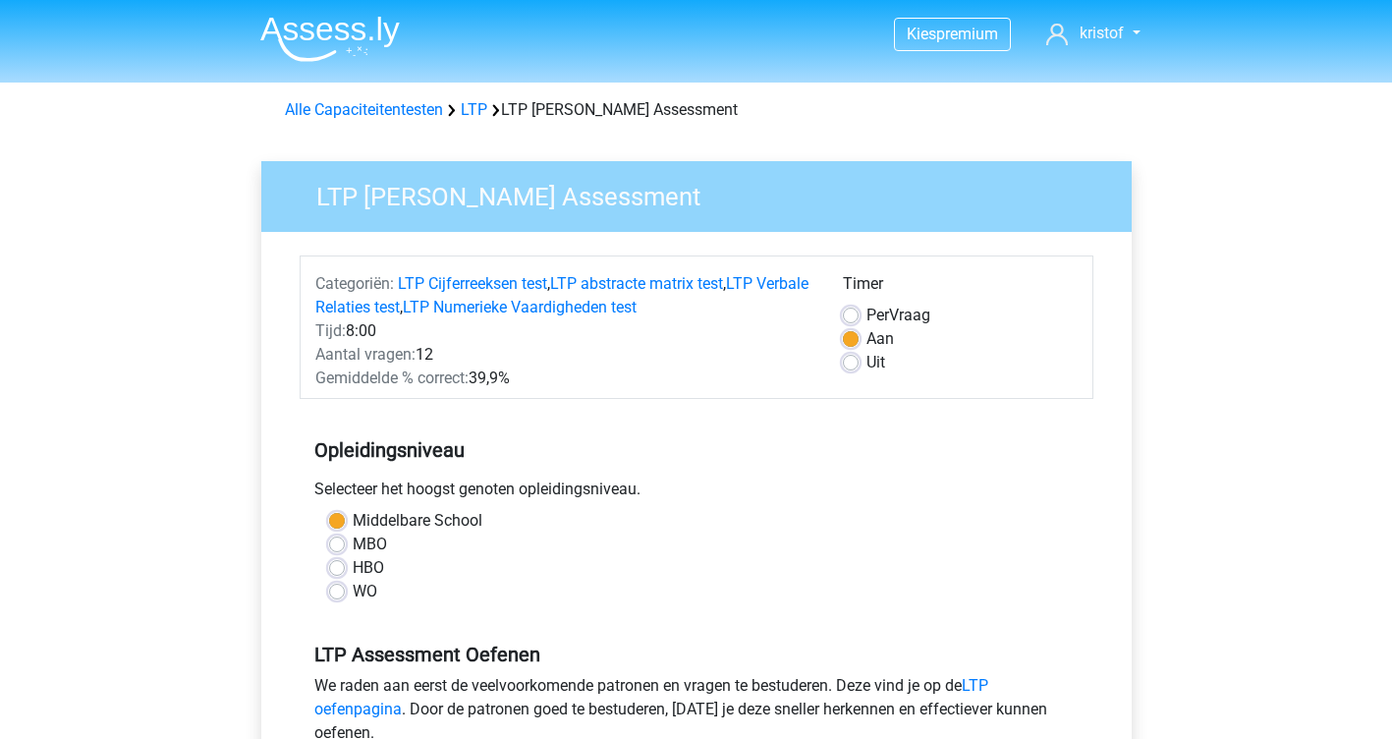
scroll to position [393, 0]
